Goal: Check status: Check status

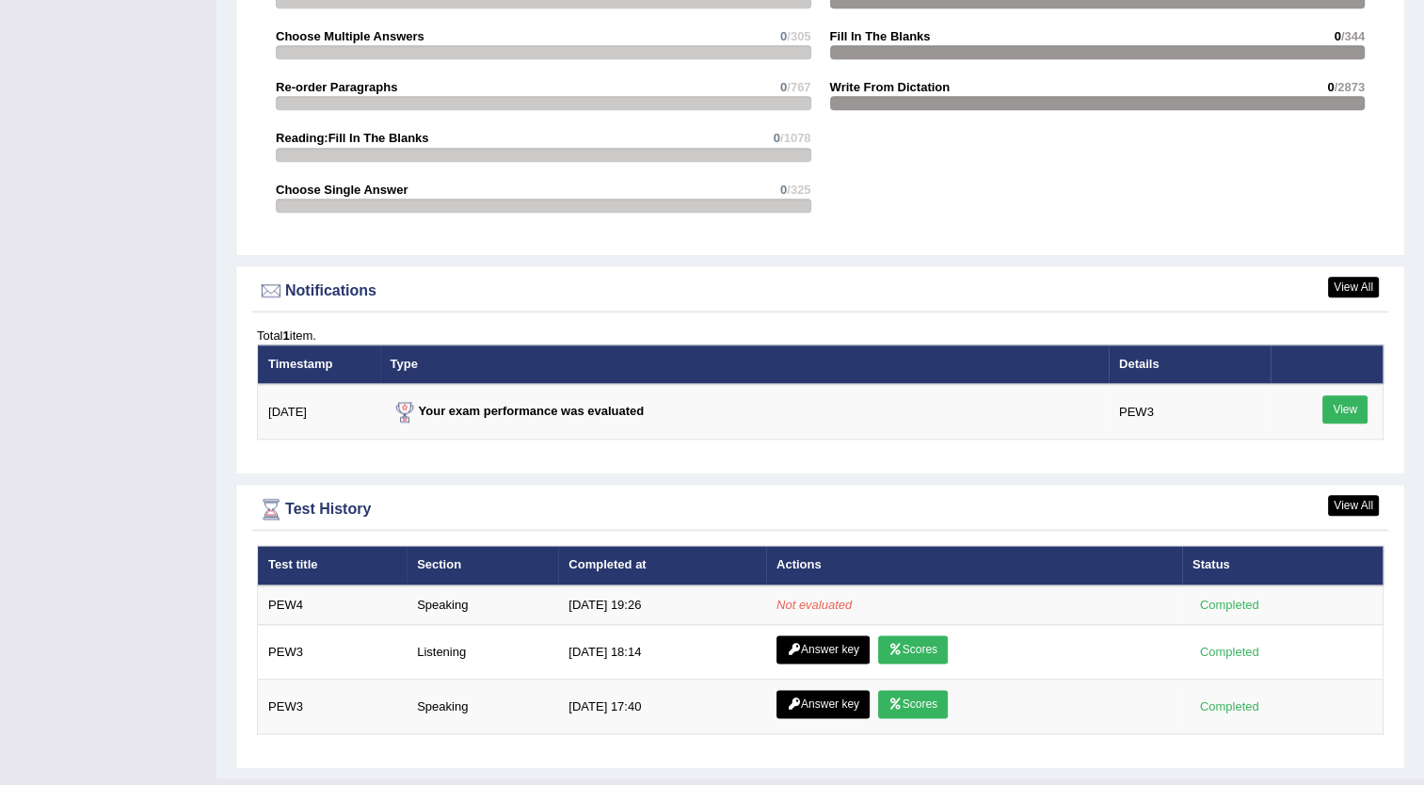
scroll to position [2070, 0]
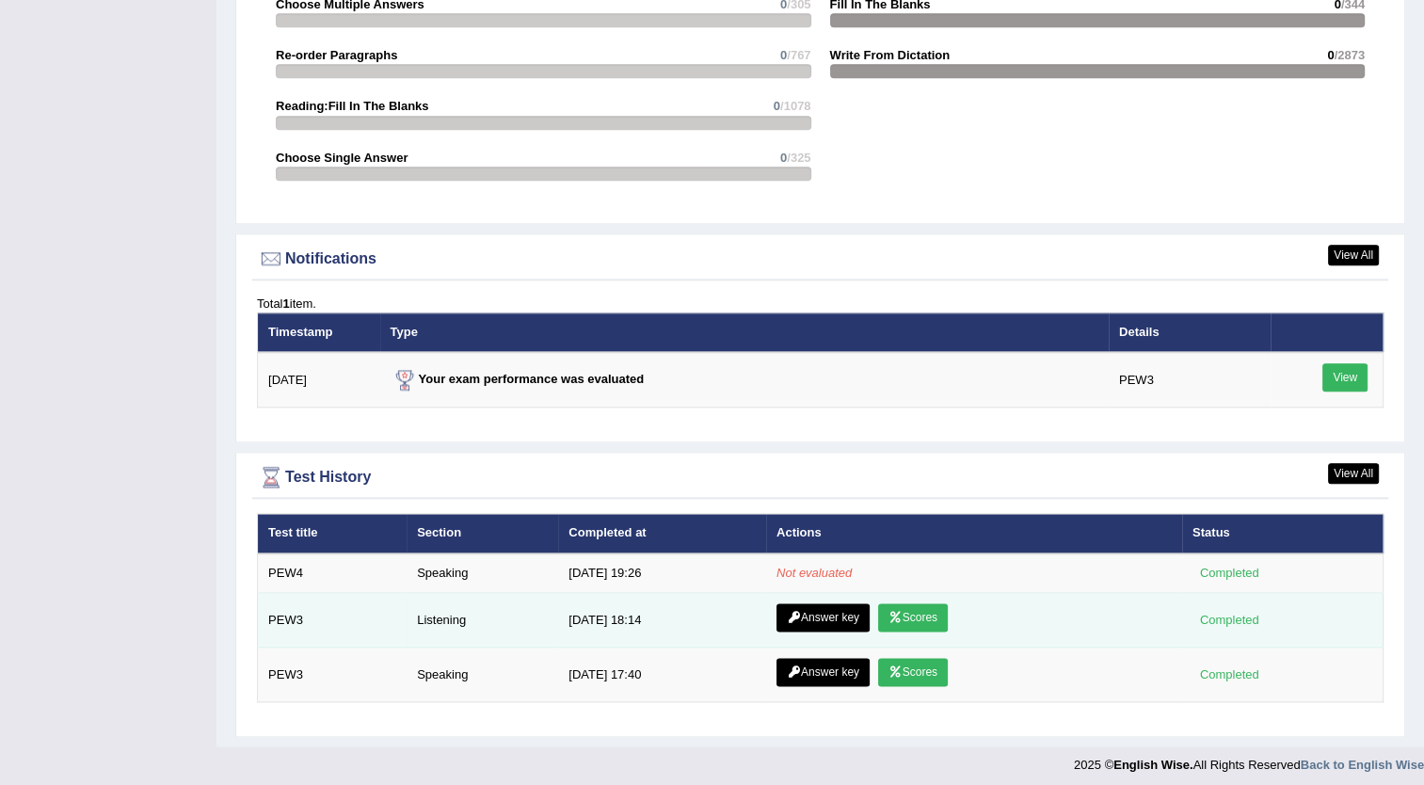
click at [912, 609] on link "Scores" at bounding box center [913, 617] width 70 height 28
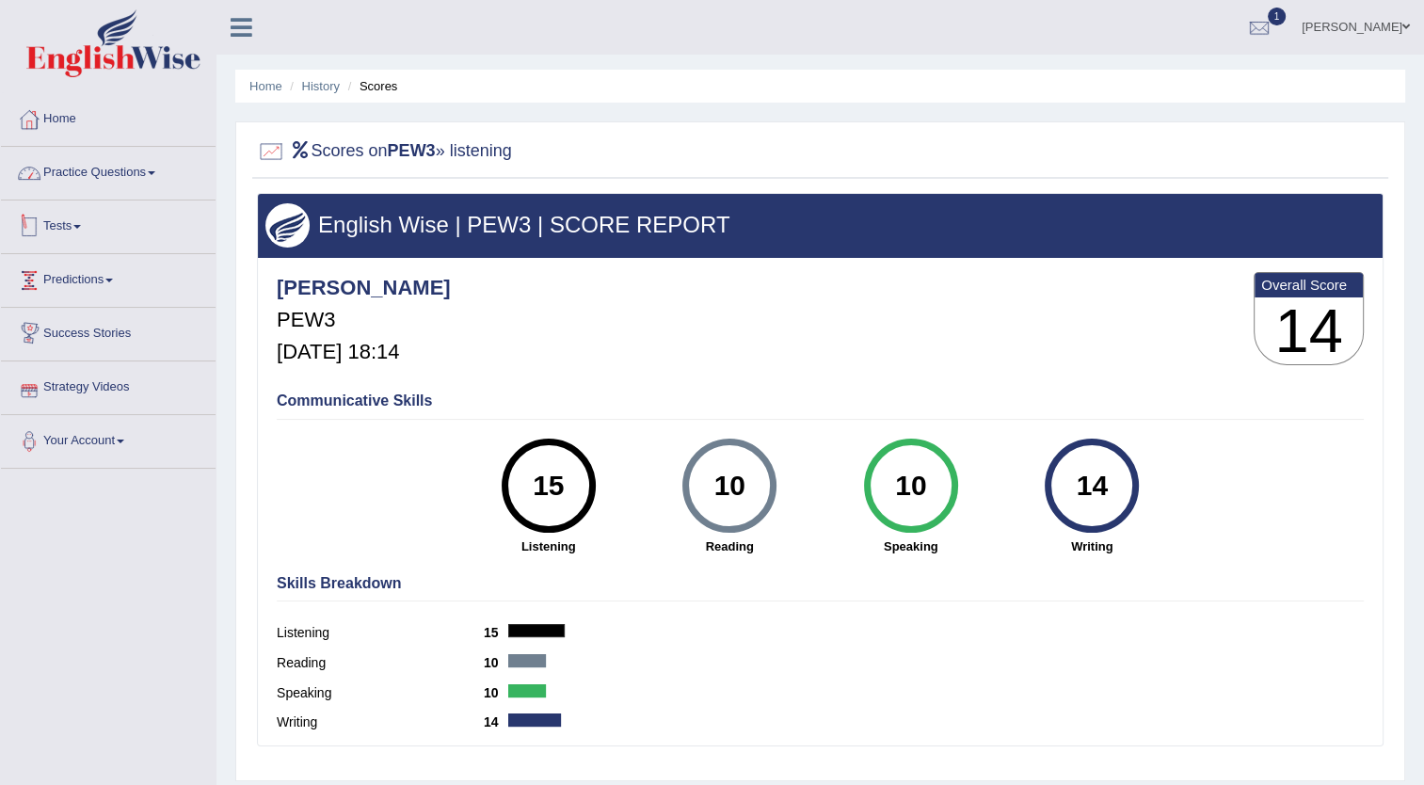
click at [160, 164] on link "Practice Questions" at bounding box center [108, 170] width 215 height 47
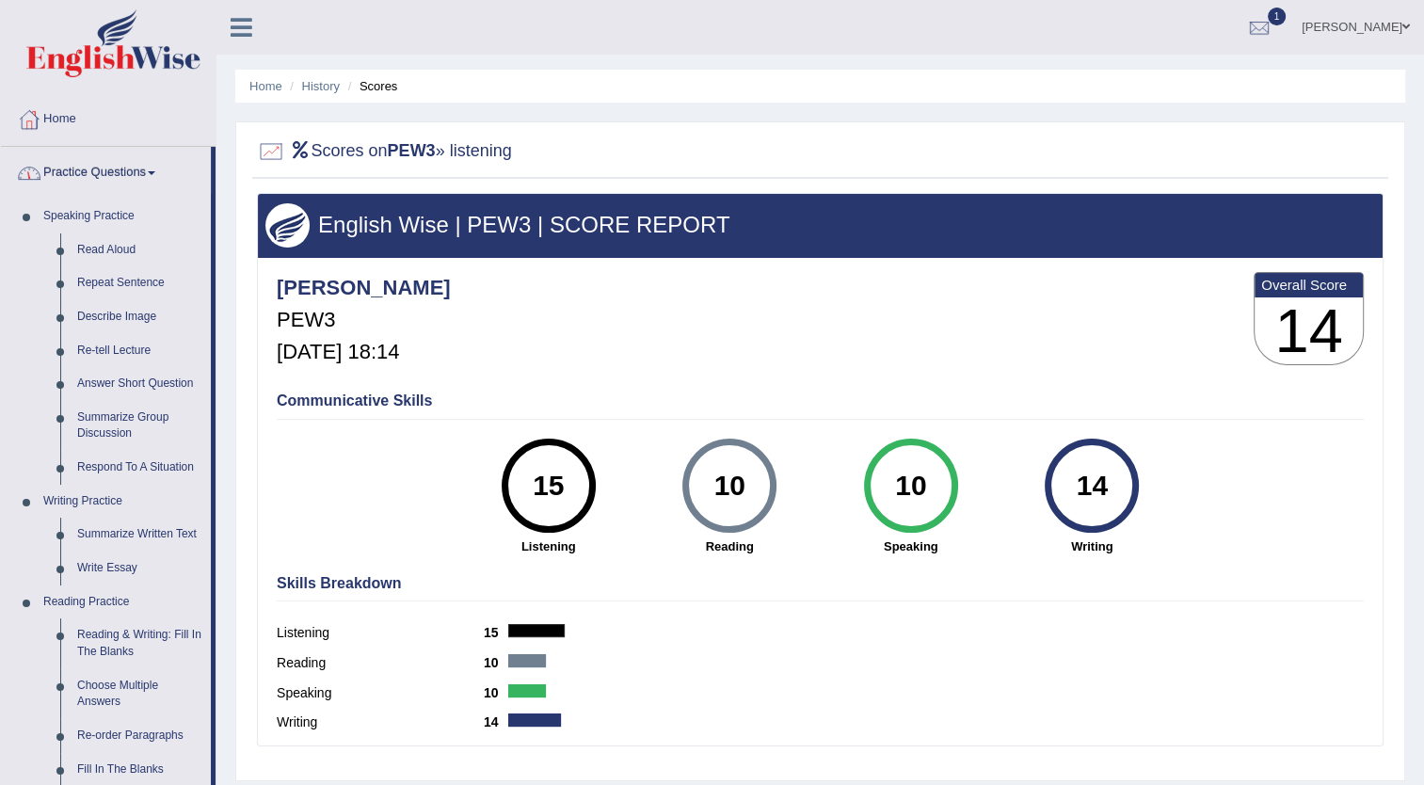
click at [160, 164] on link "Practice Questions" at bounding box center [106, 170] width 210 height 47
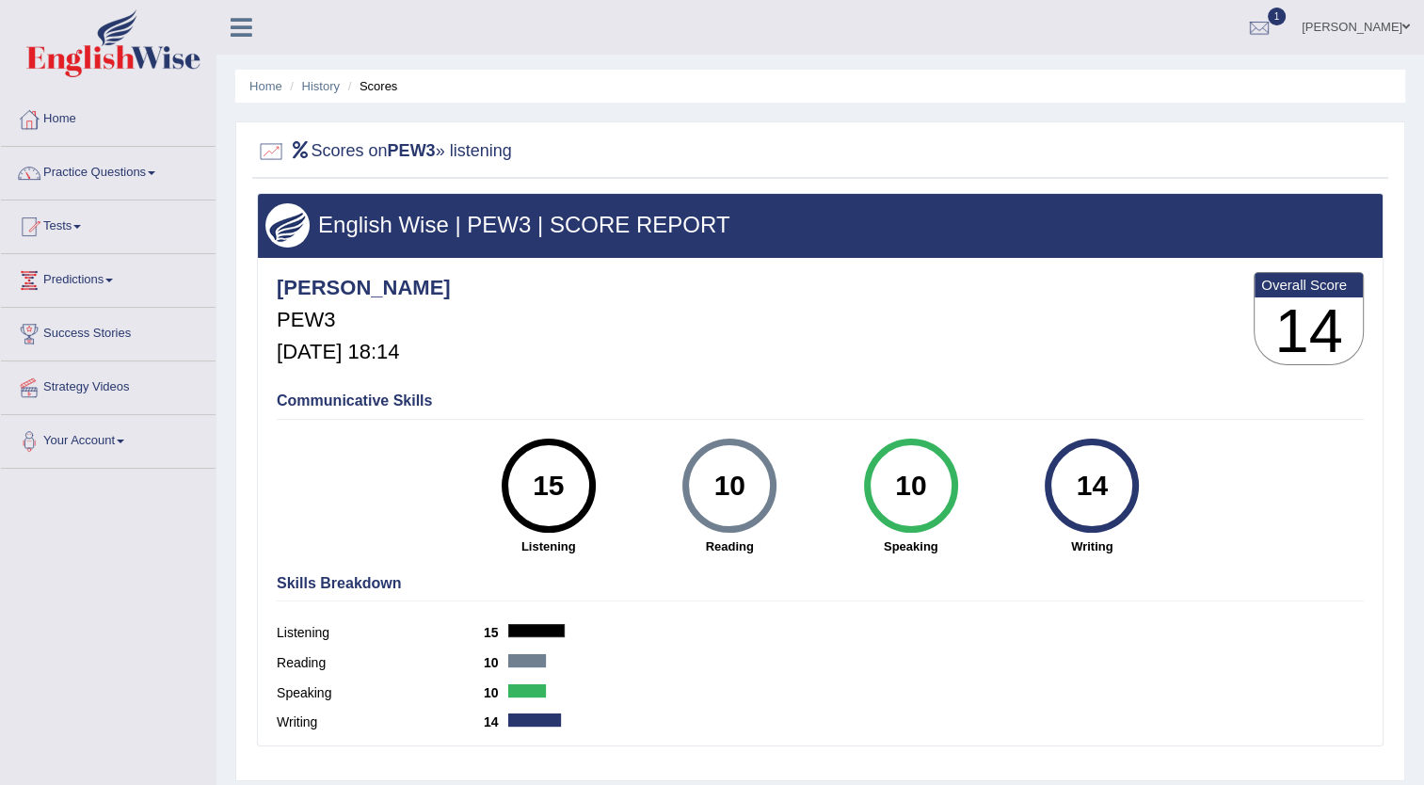
click at [73, 225] on link "Tests" at bounding box center [108, 223] width 215 height 47
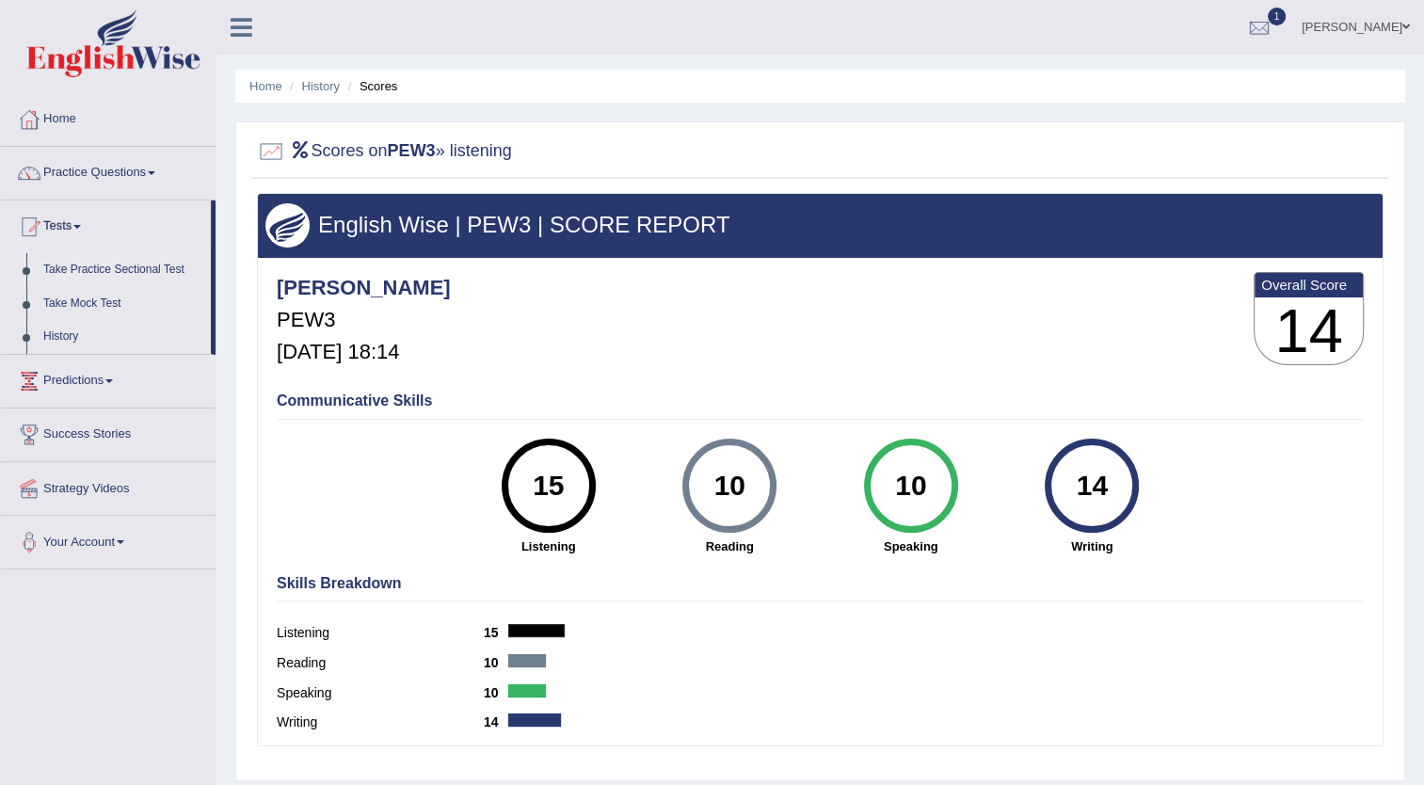
click at [106, 267] on link "Take Practice Sectional Test" at bounding box center [123, 270] width 176 height 34
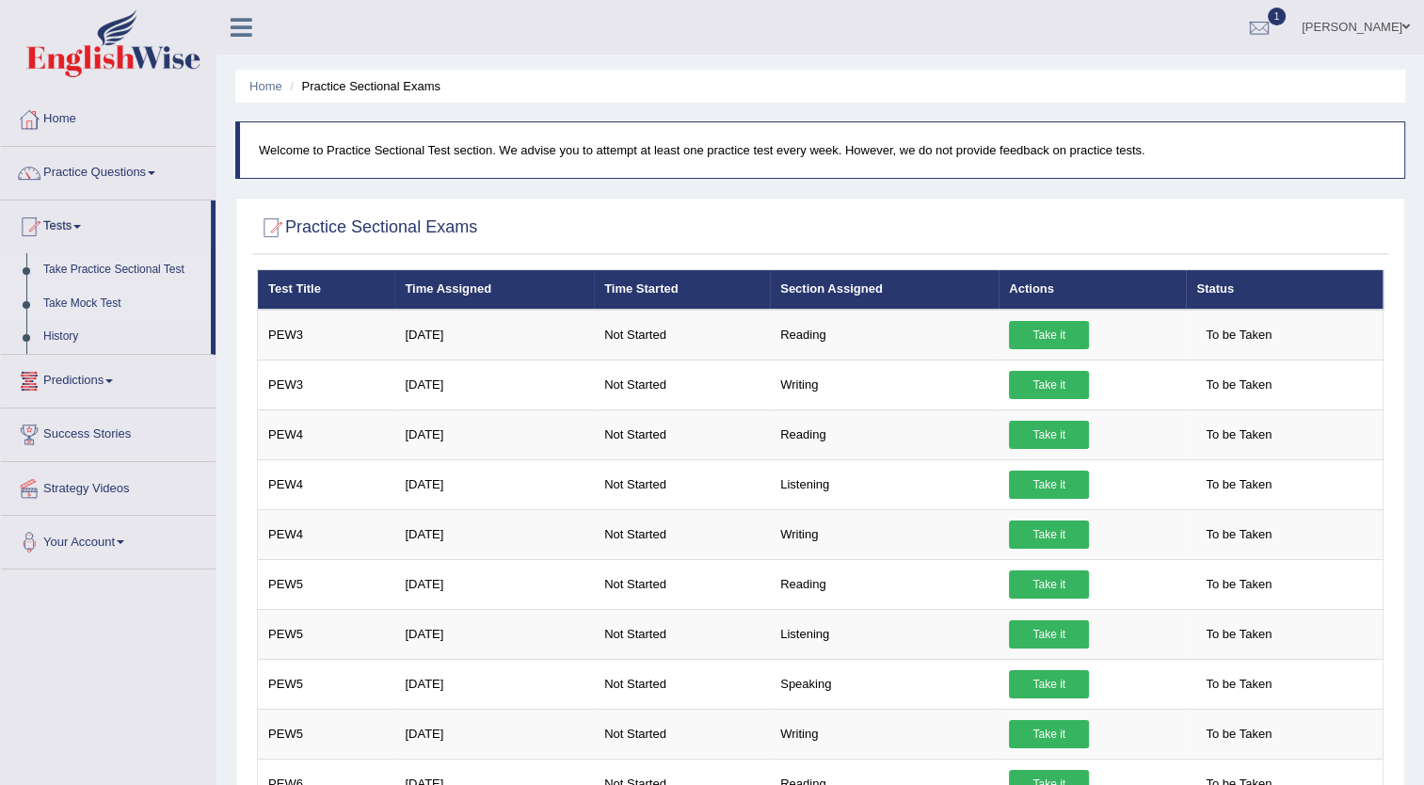
click at [105, 307] on link "Take Mock Test" at bounding box center [123, 304] width 176 height 34
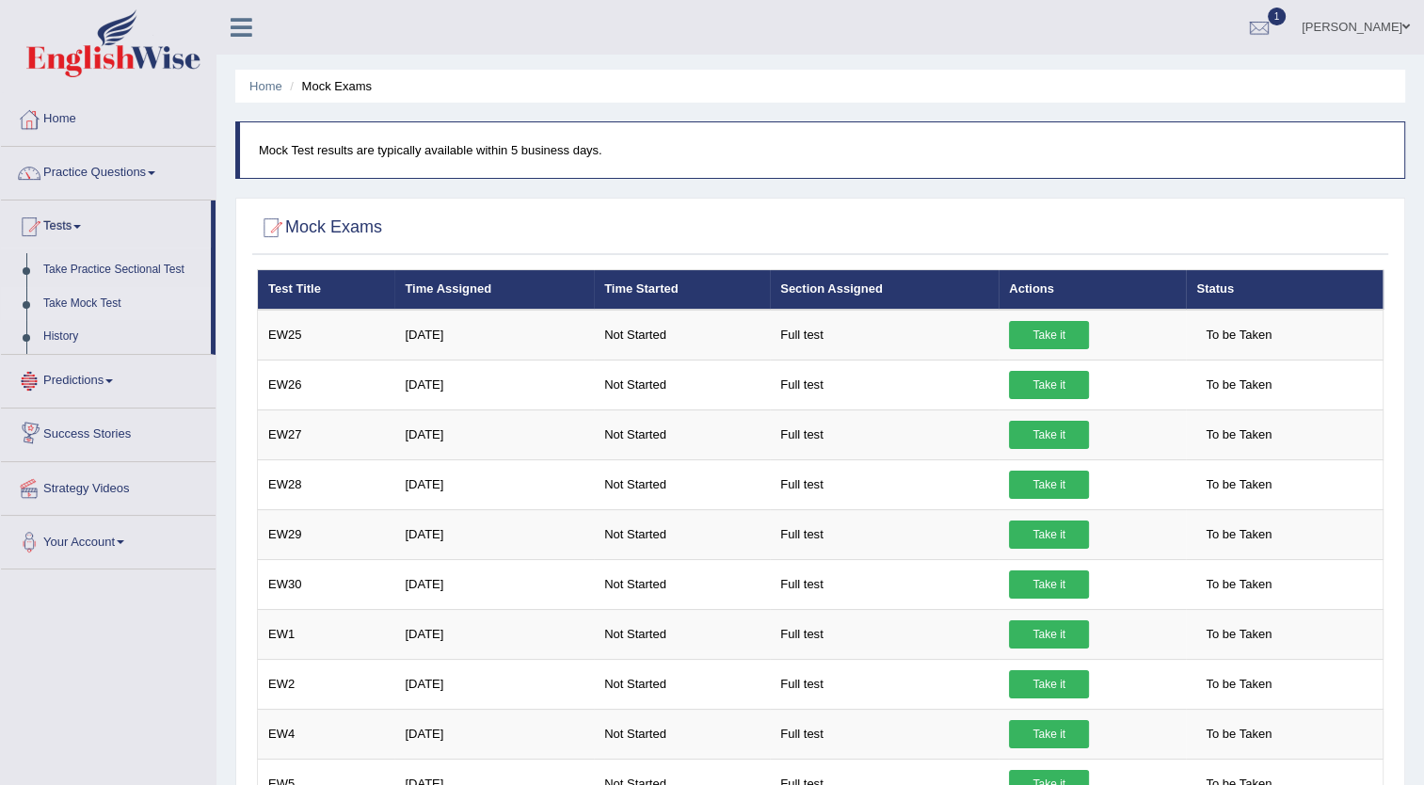
click at [106, 299] on link "Take Mock Test" at bounding box center [123, 304] width 176 height 34
click at [65, 115] on link "Home" at bounding box center [108, 116] width 215 height 47
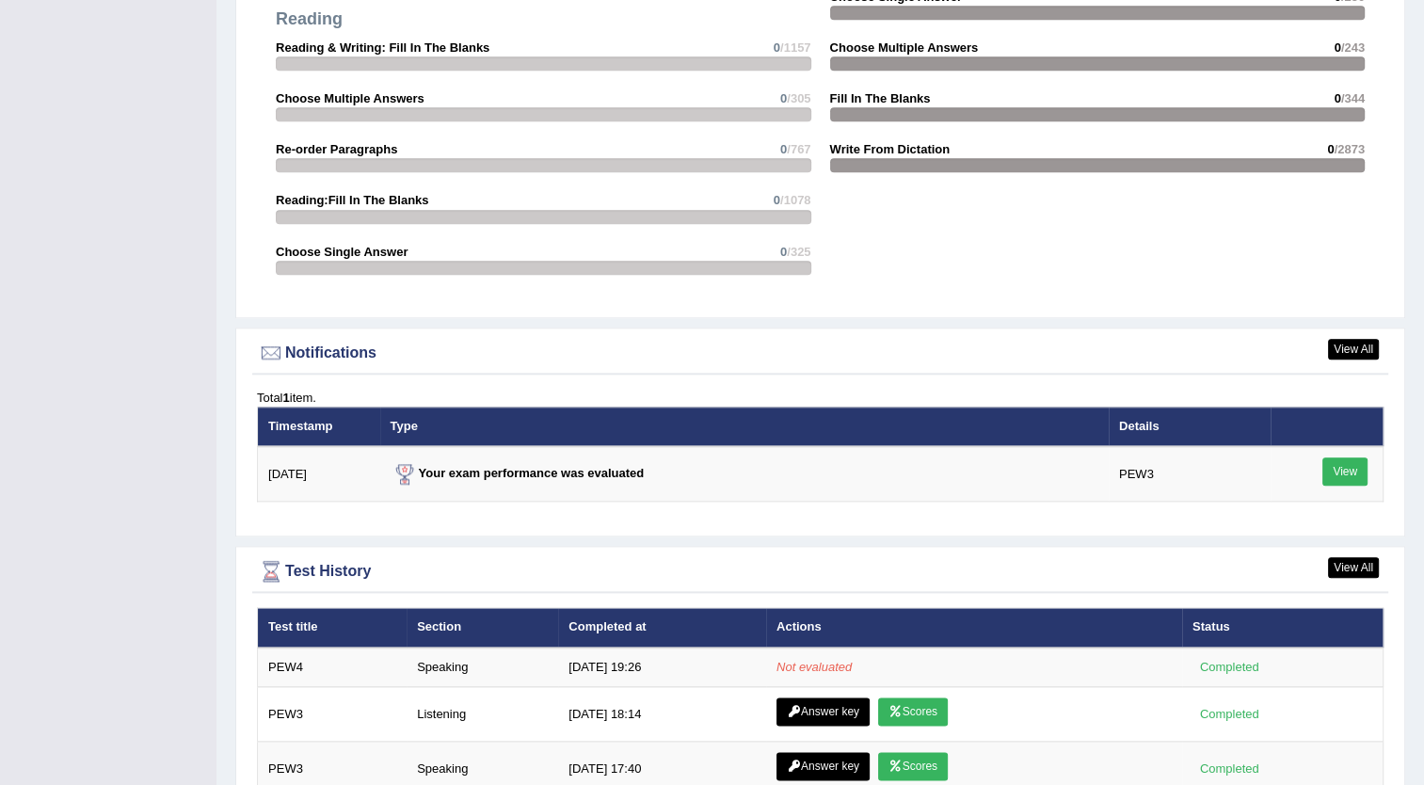
scroll to position [2070, 0]
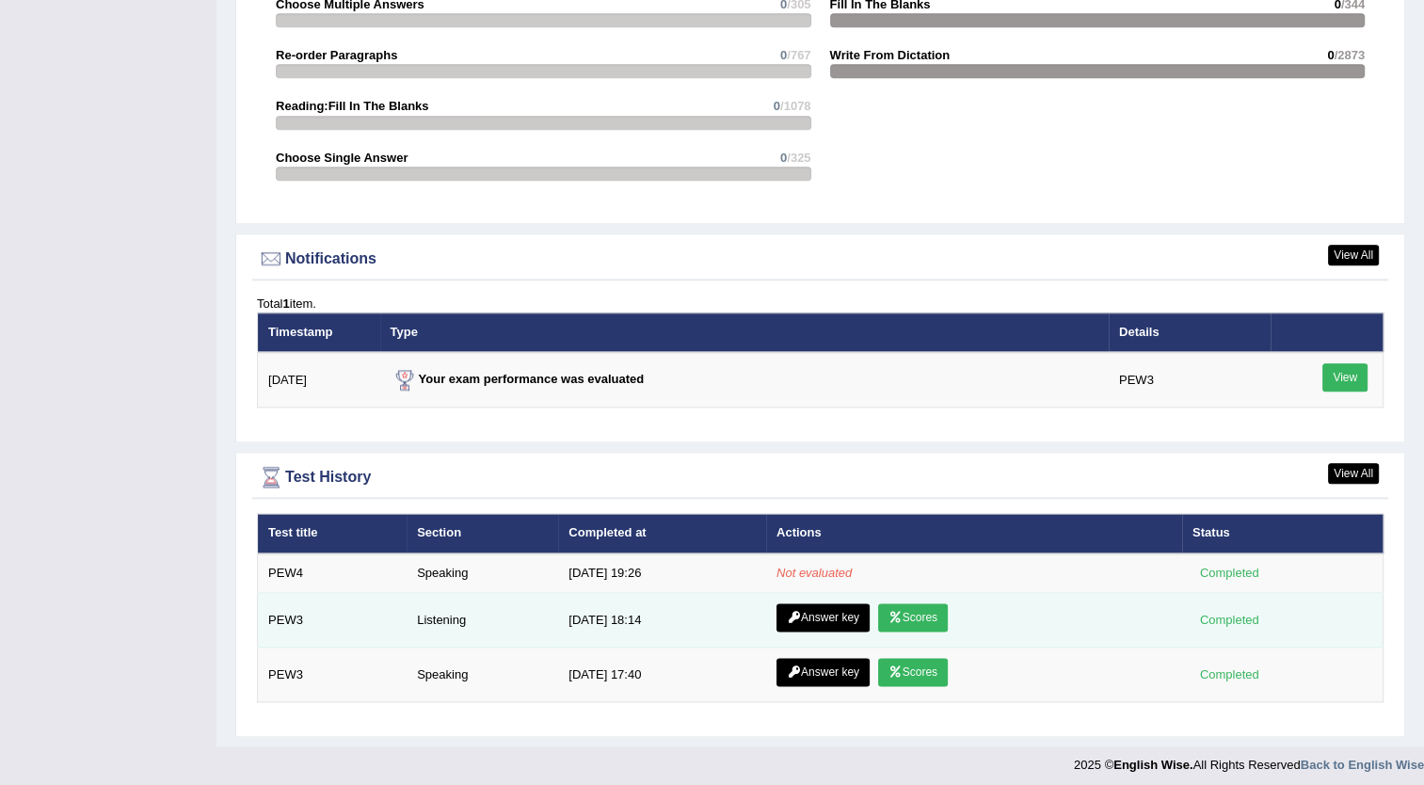
click at [919, 608] on link "Scores" at bounding box center [913, 617] width 70 height 28
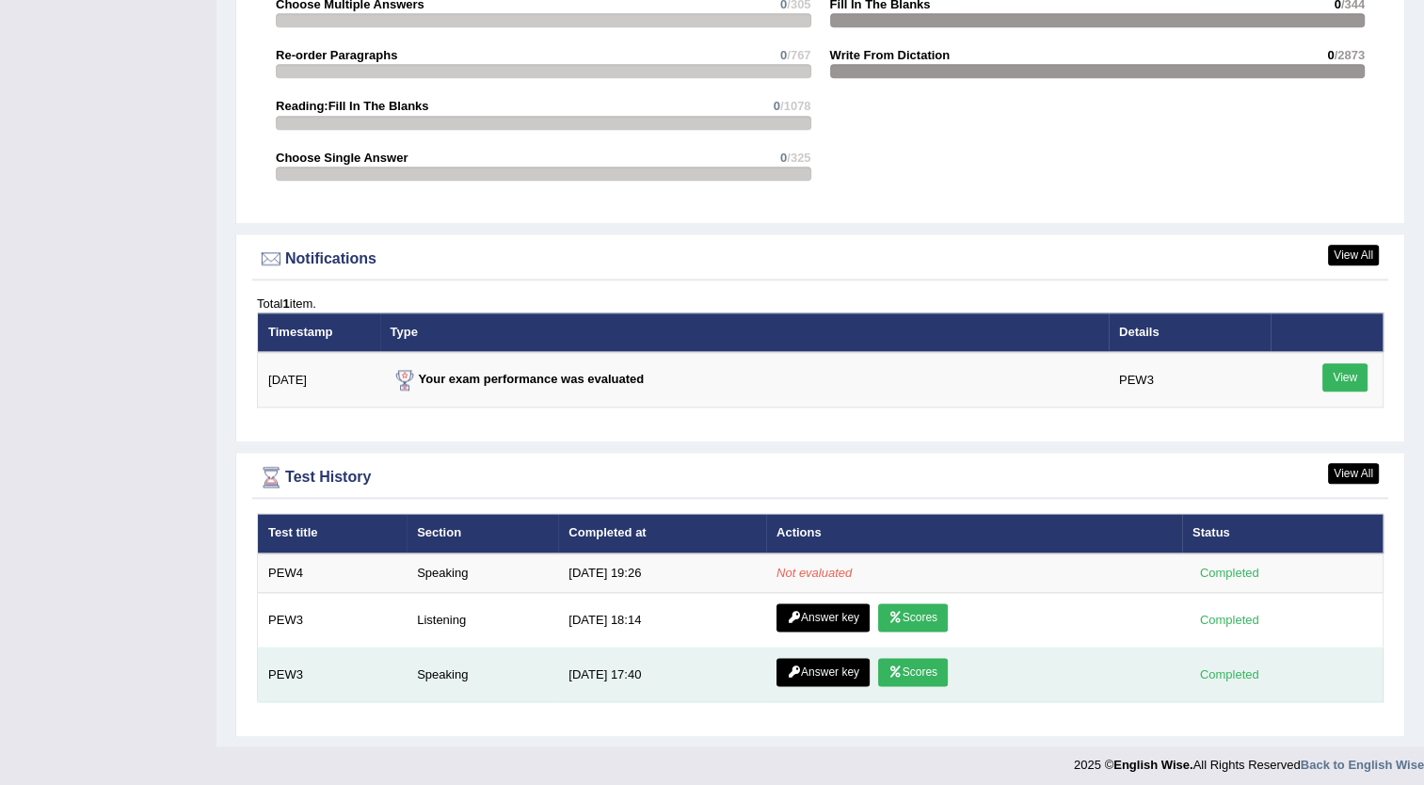
click at [915, 663] on link "Scores" at bounding box center [913, 672] width 70 height 28
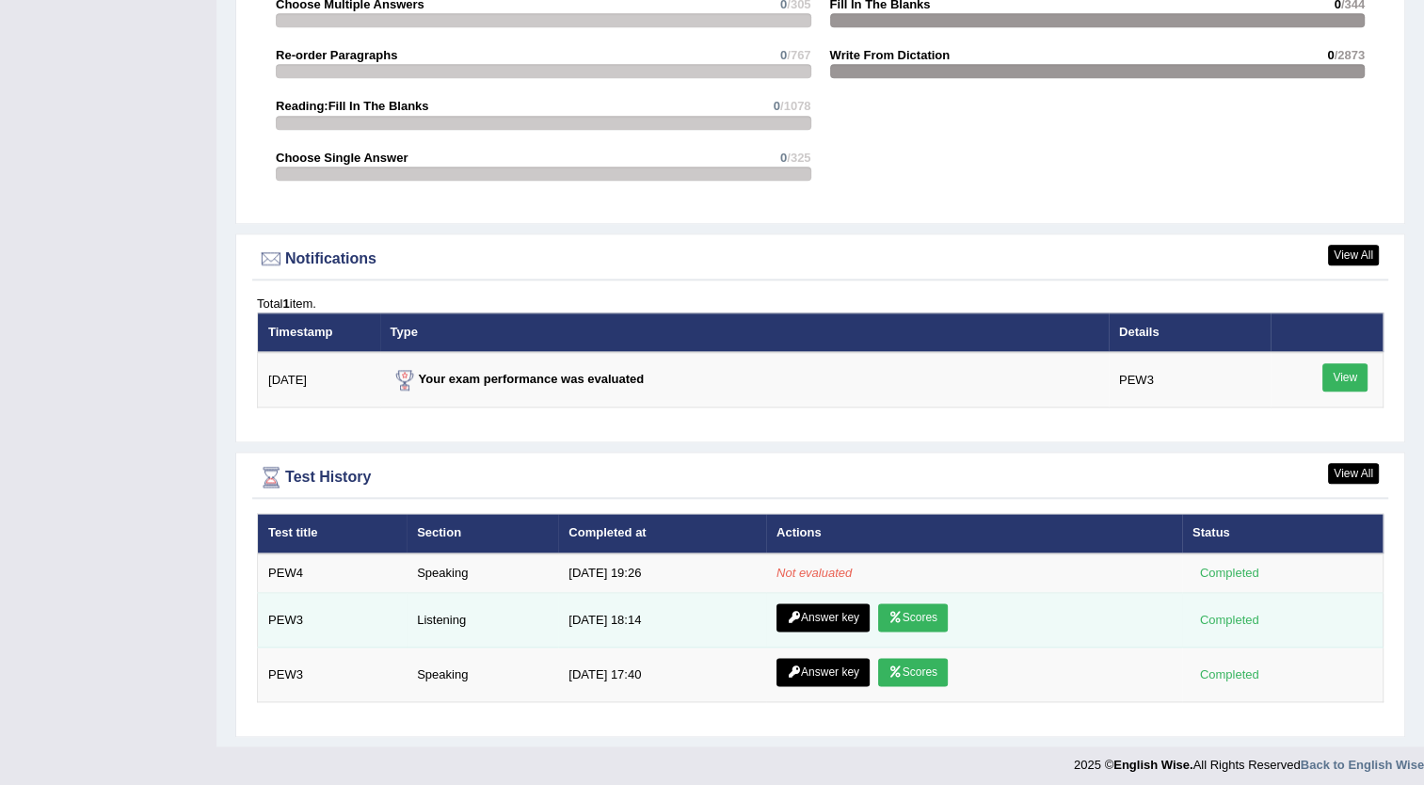
click at [919, 605] on link "Scores" at bounding box center [913, 617] width 70 height 28
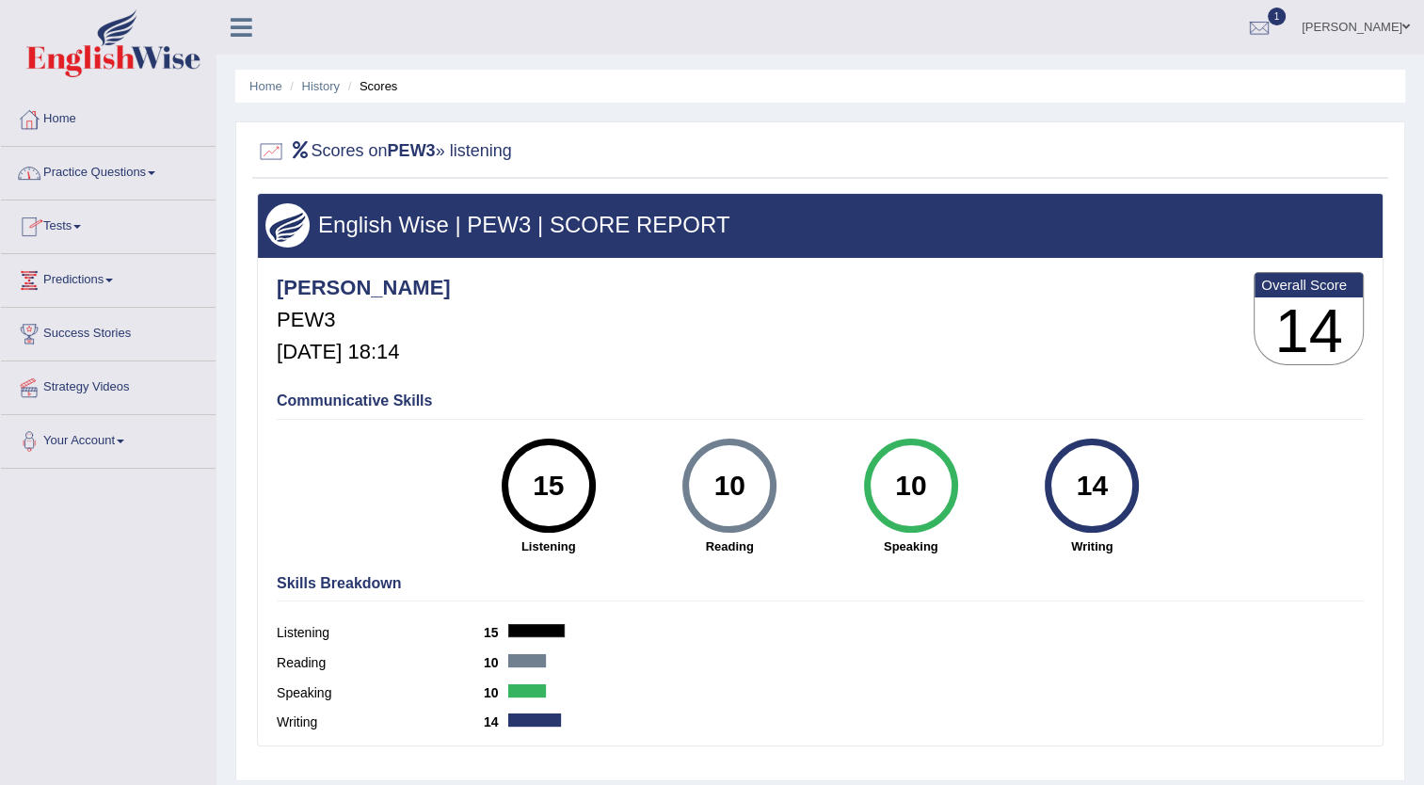
click at [72, 224] on link "Tests" at bounding box center [108, 223] width 215 height 47
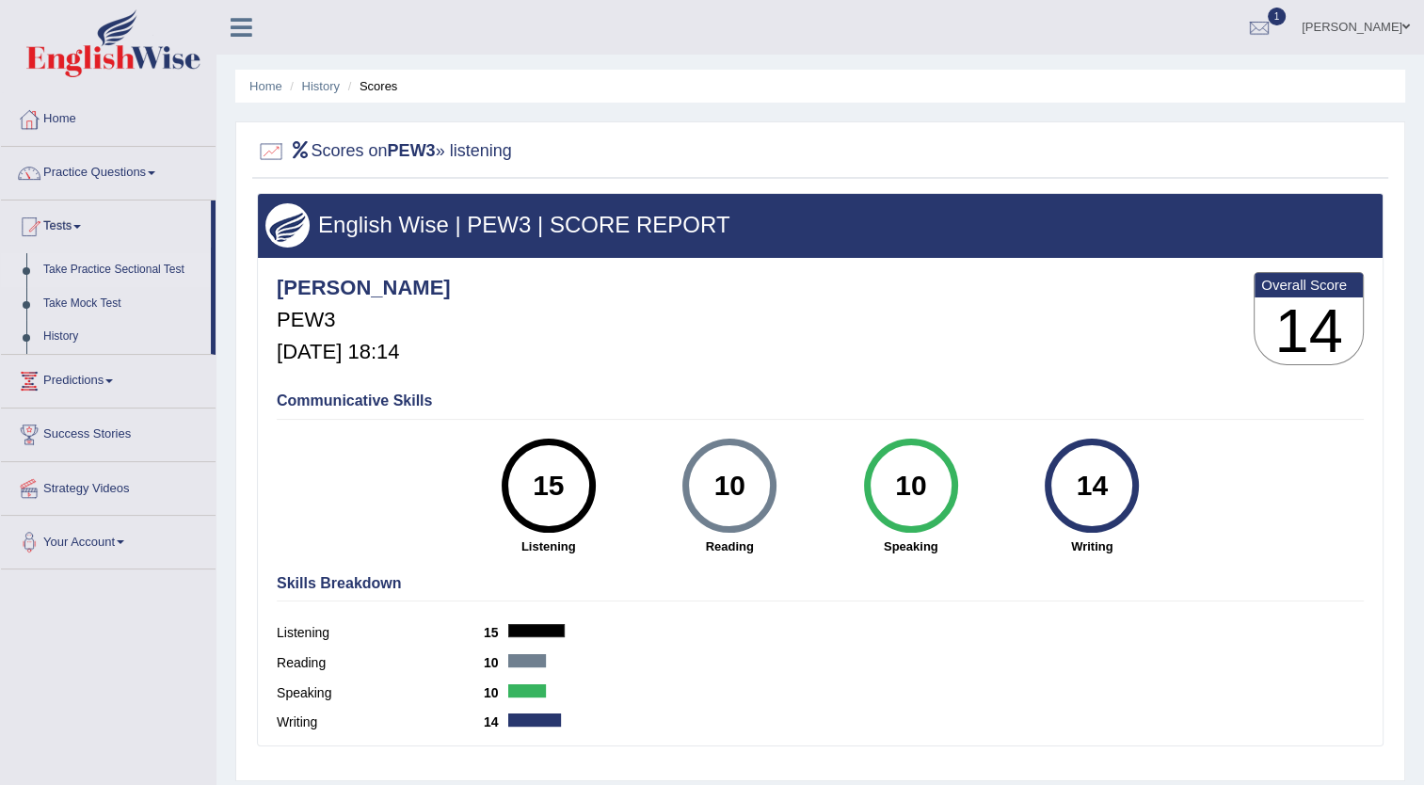
click at [118, 266] on link "Take Practice Sectional Test" at bounding box center [123, 270] width 176 height 34
